Goal: Navigation & Orientation: Find specific page/section

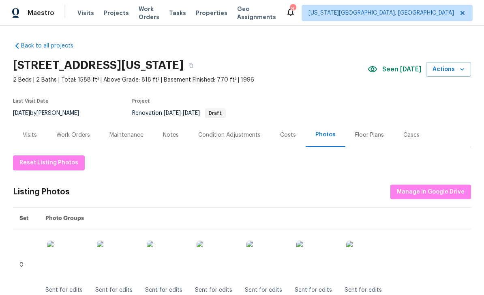
click at [186, 15] on span "Tasks" at bounding box center [177, 13] width 17 height 6
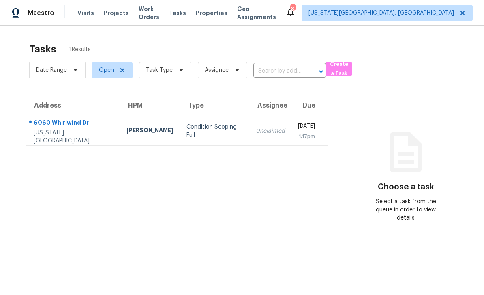
click at [115, 13] on span "Projects" at bounding box center [116, 13] width 25 height 8
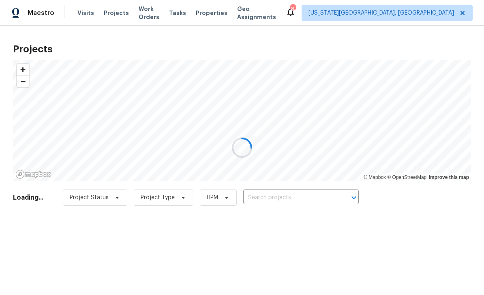
click at [222, 15] on div at bounding box center [242, 147] width 484 height 295
click at [225, 13] on div at bounding box center [242, 147] width 484 height 295
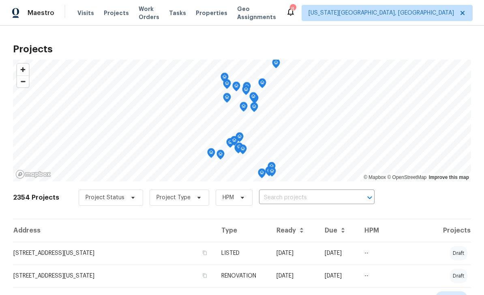
click at [224, 9] on span "Properties" at bounding box center [212, 13] width 32 height 8
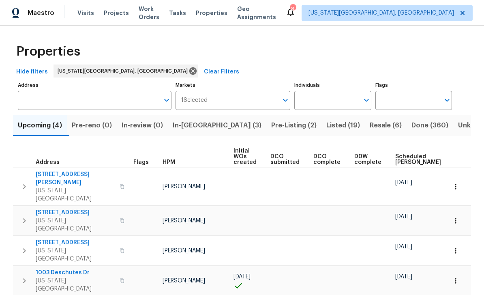
click at [271, 125] on span "Pre-Listing (2)" at bounding box center [293, 125] width 45 height 11
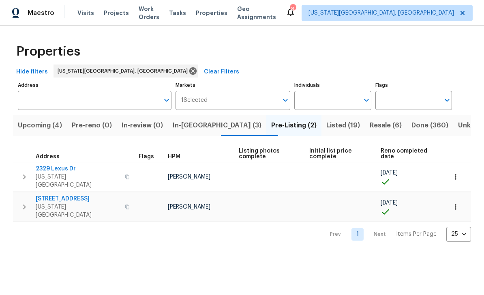
click at [59, 168] on span "2329 Lexus Dr" at bounding box center [78, 169] width 84 height 8
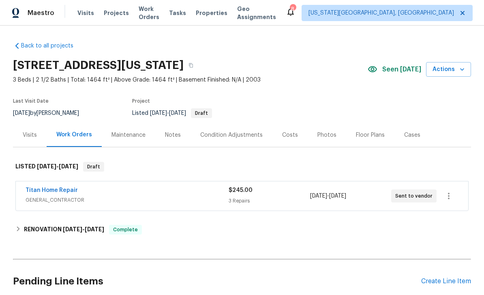
click at [326, 135] on div "Photos" at bounding box center [327, 135] width 19 height 8
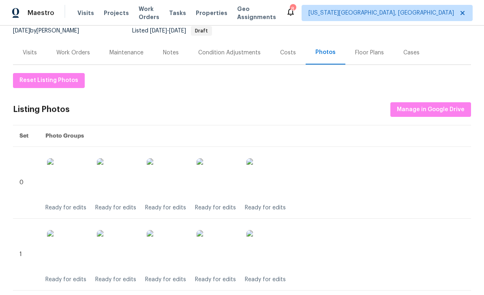
scroll to position [83, 0]
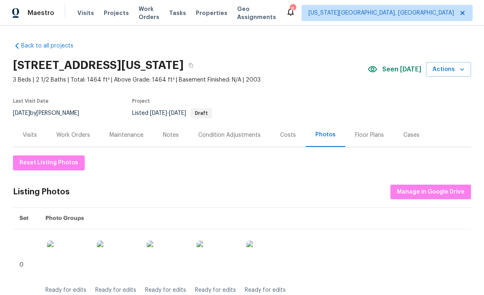
click at [370, 134] on div "Floor Plans" at bounding box center [369, 135] width 29 height 8
